Goal: Navigation & Orientation: Understand site structure

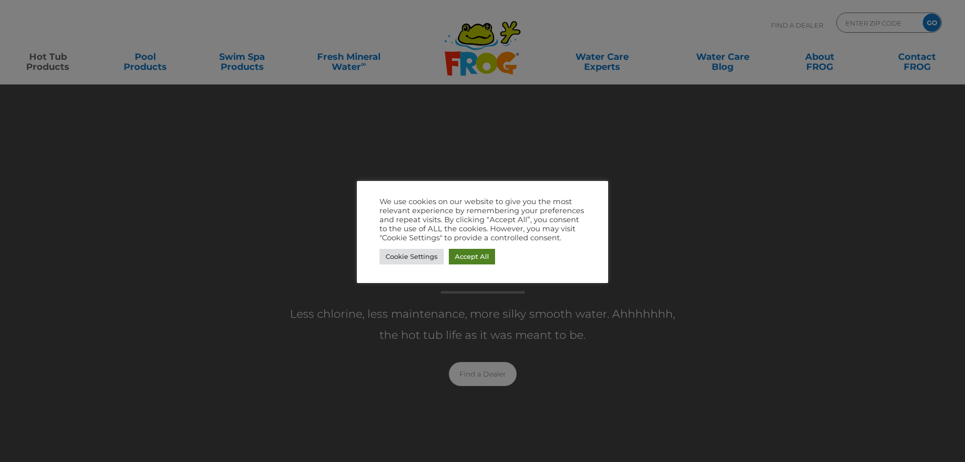
click at [474, 255] on link "Accept All" at bounding box center [472, 257] width 46 height 16
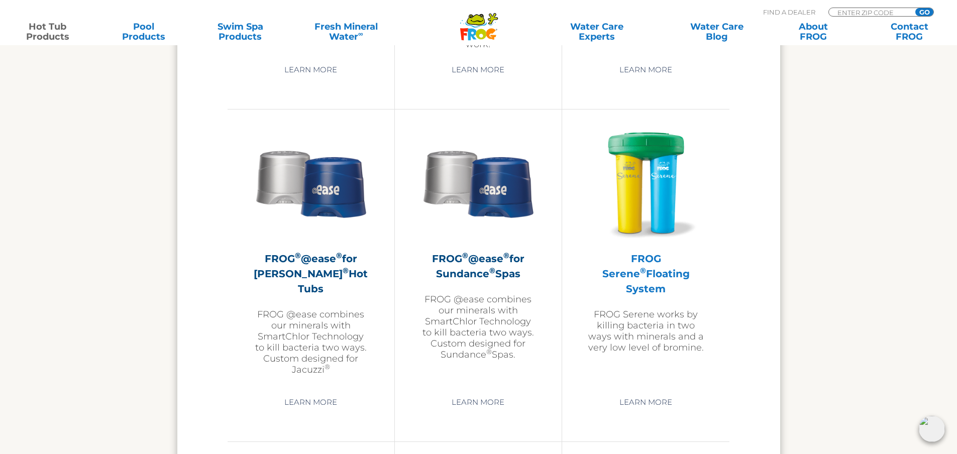
scroll to position [1809, 0]
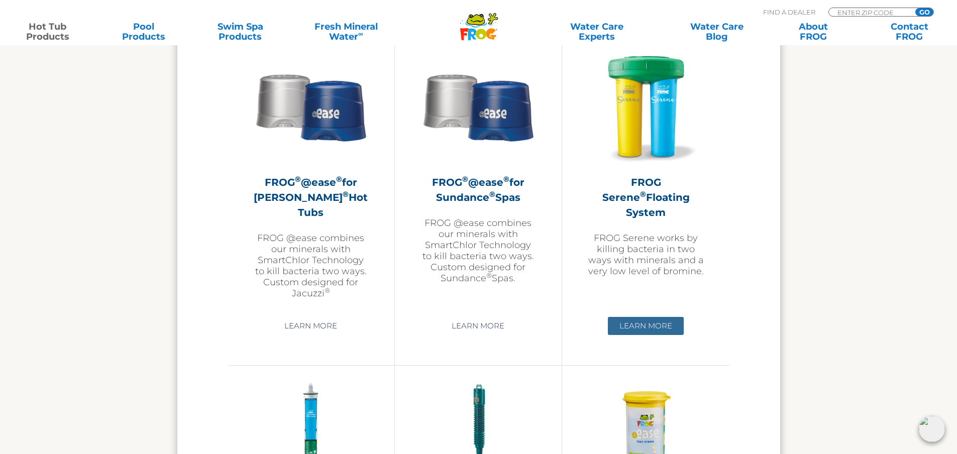
click at [638, 327] on link "Learn More" at bounding box center [646, 326] width 76 height 18
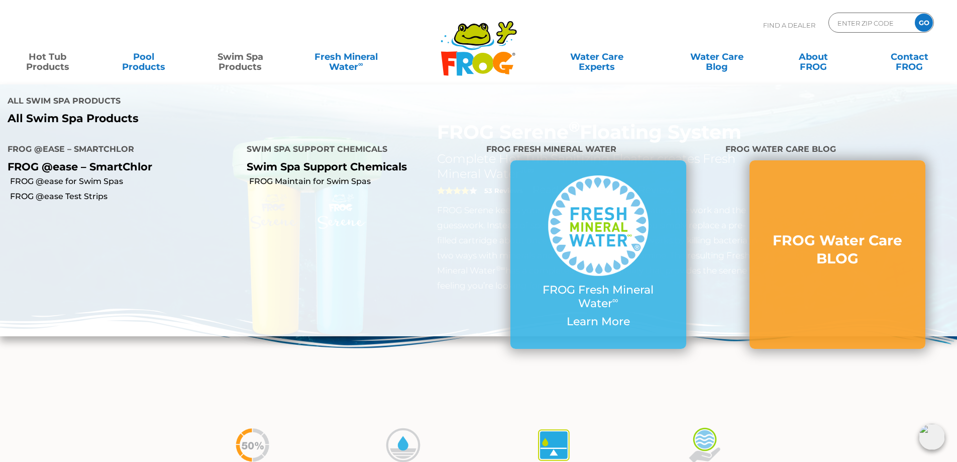
click at [240, 59] on link "Swim Spa Products" at bounding box center [240, 57] width 75 height 20
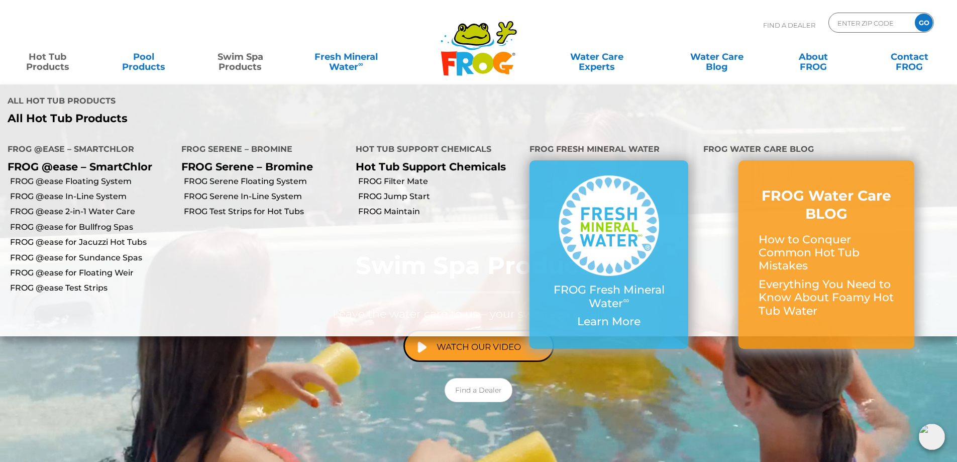
click at [48, 66] on link "Hot Tub Products" at bounding box center [47, 57] width 75 height 20
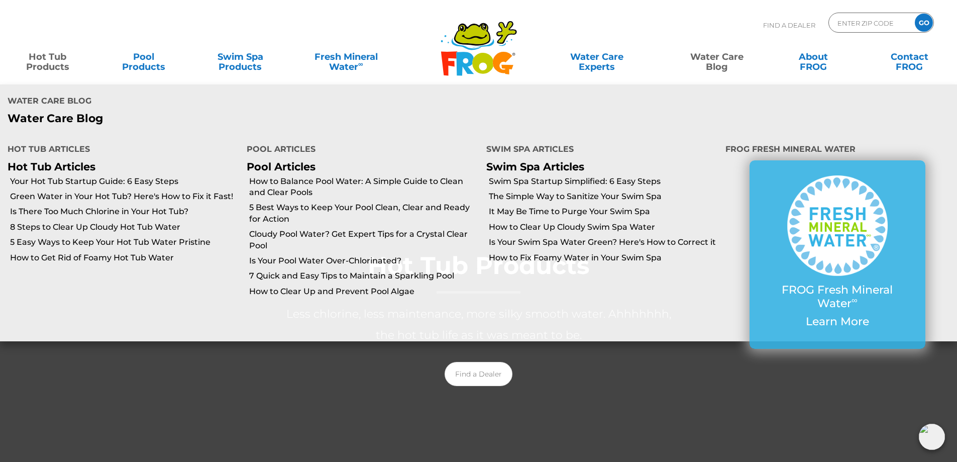
click at [715, 63] on link "Water Care Blog" at bounding box center [716, 57] width 75 height 20
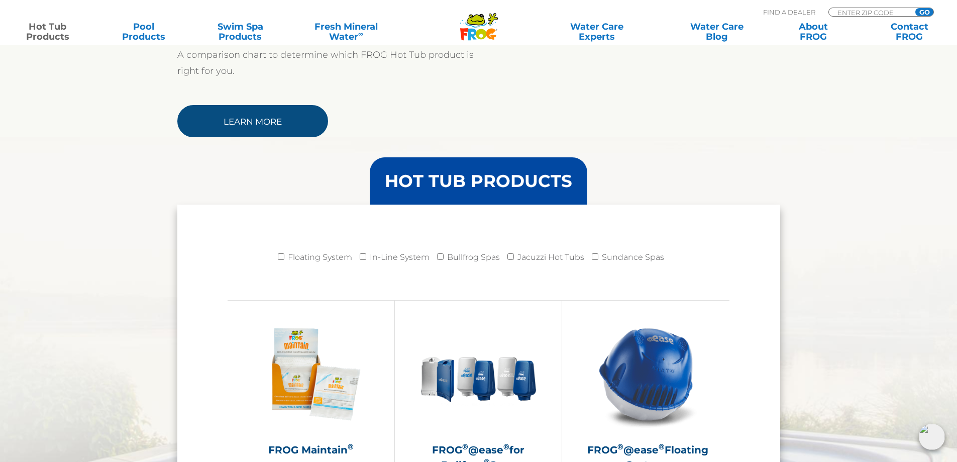
scroll to position [704, 0]
